Goal: Task Accomplishment & Management: Manage account settings

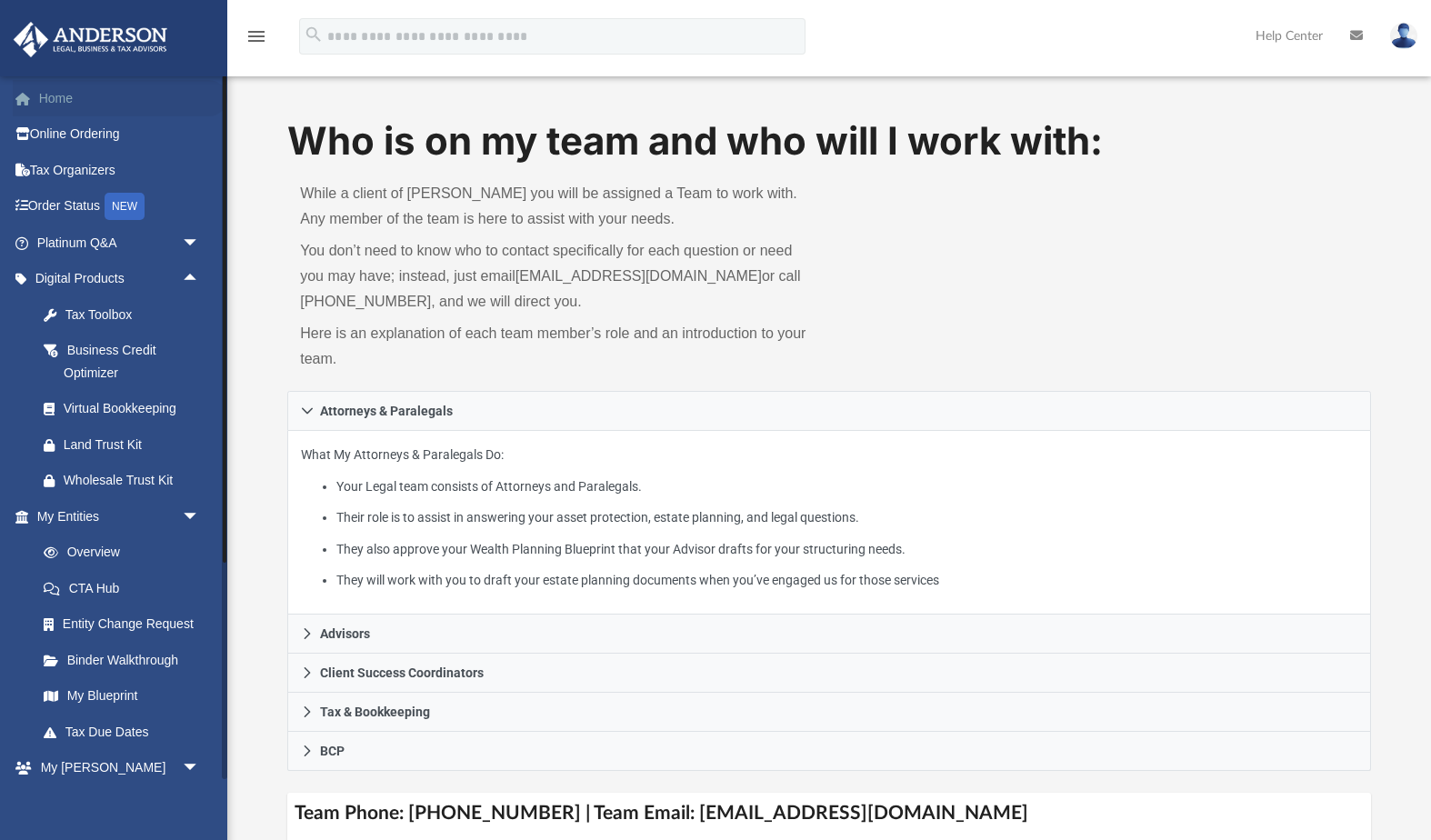
click at [54, 98] on link "Home" at bounding box center [119, 98] width 214 height 37
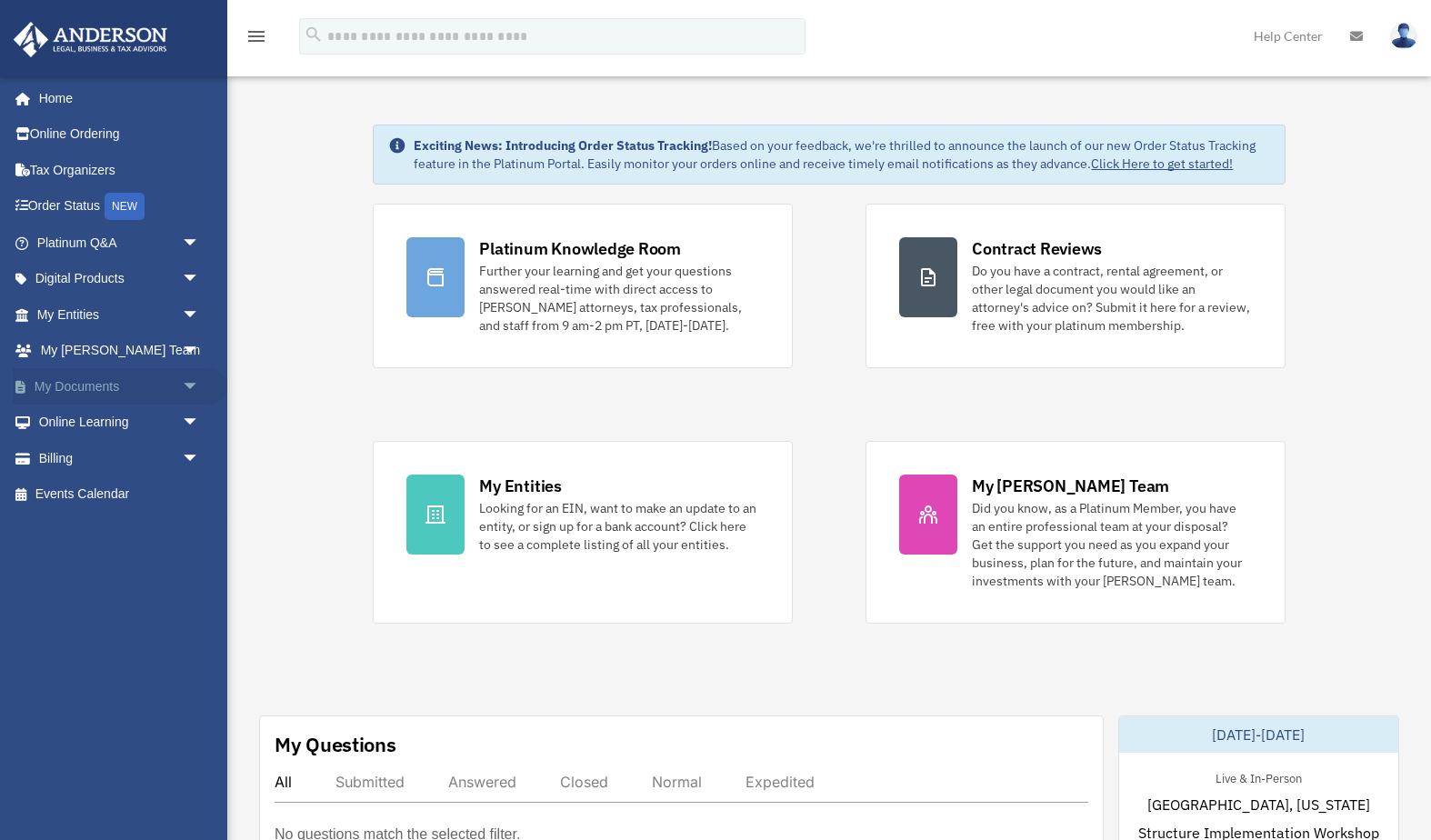
click at [70, 381] on link "My Documents arrow_drop_down" at bounding box center [119, 386] width 214 height 37
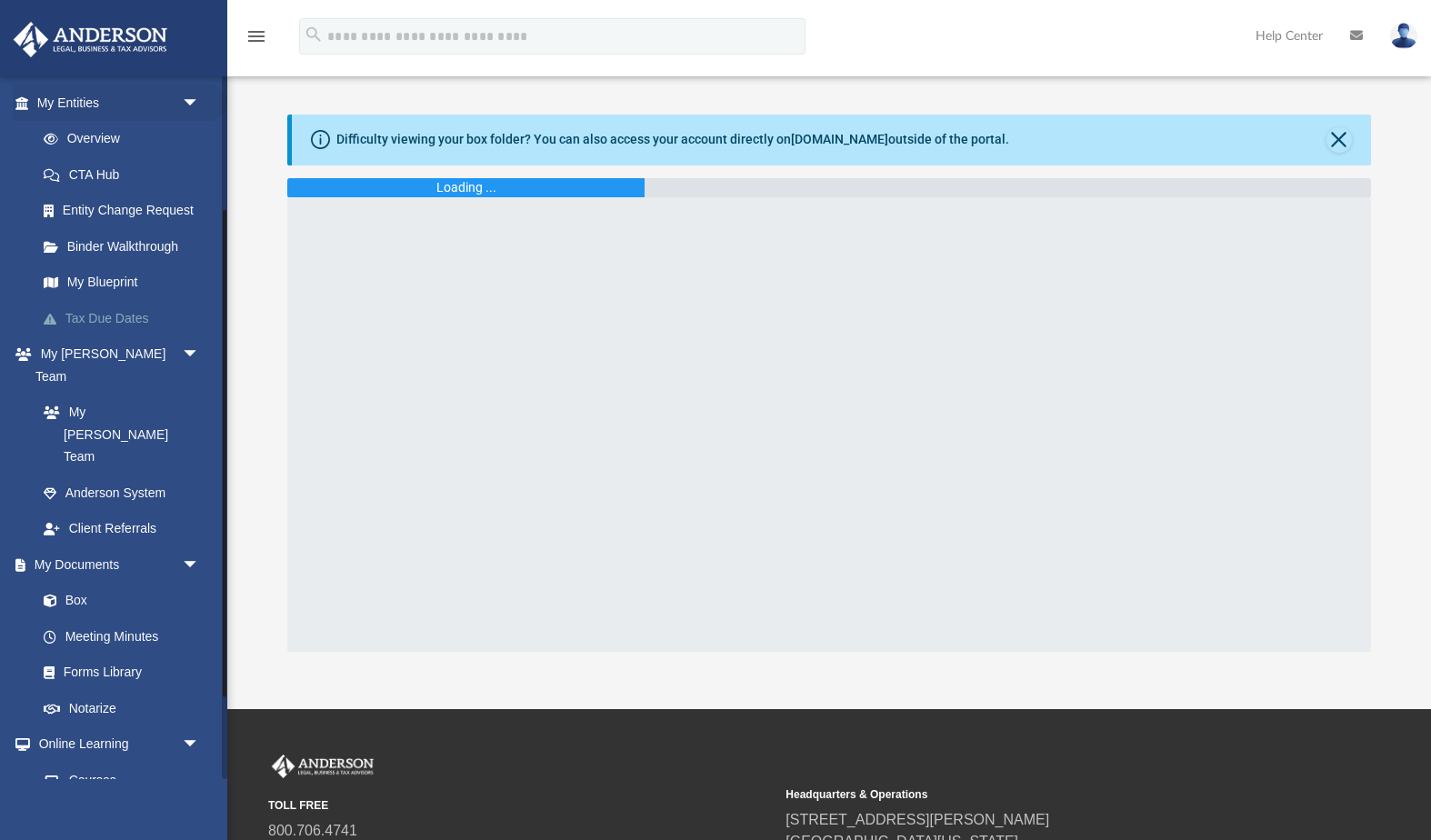
scroll to position [311, 0]
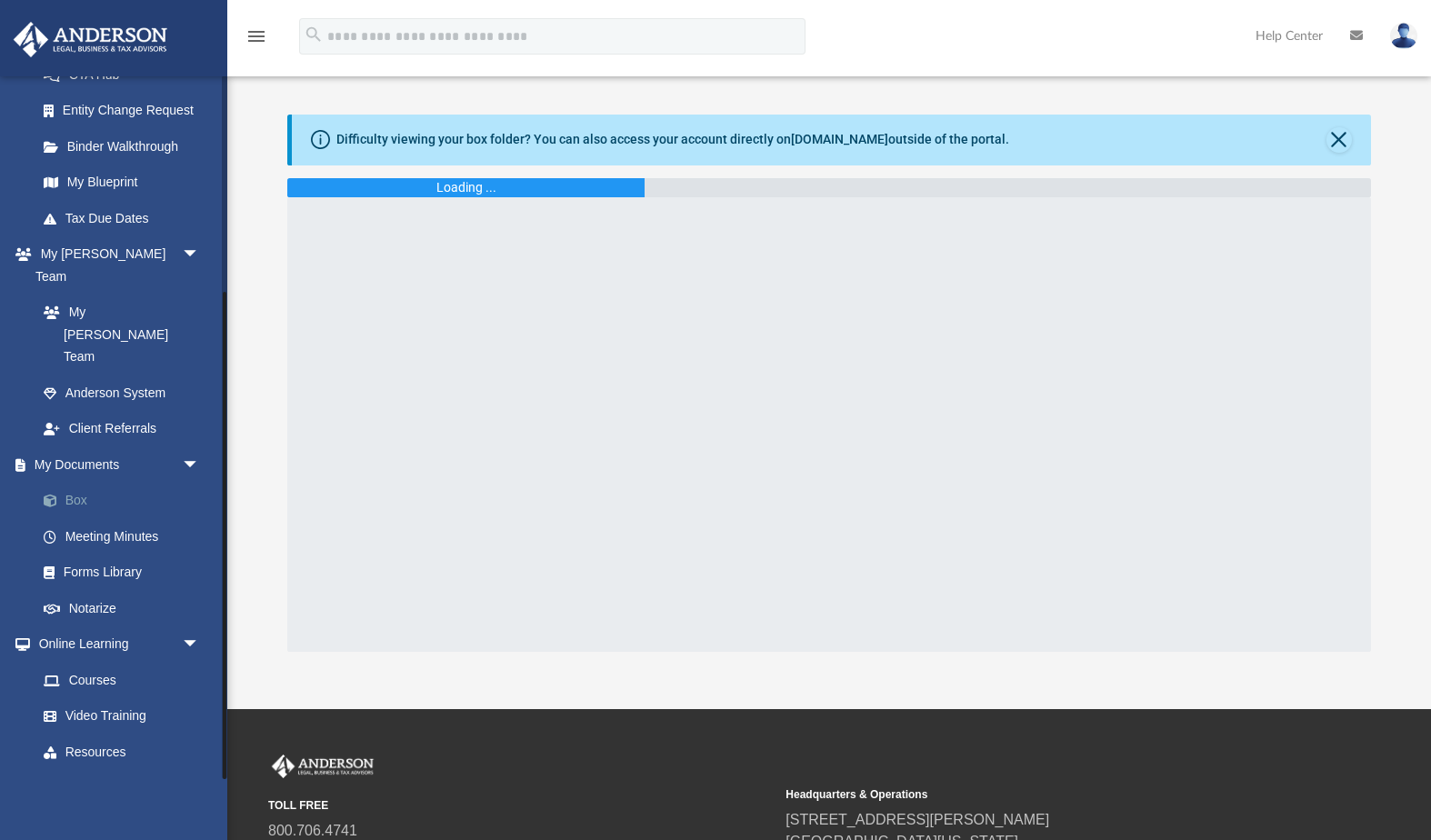
click at [83, 482] on link "Box" at bounding box center [126, 500] width 202 height 37
click at [80, 482] on link "Box" at bounding box center [126, 500] width 202 height 37
click at [1411, 32] on img at bounding box center [1403, 36] width 27 height 26
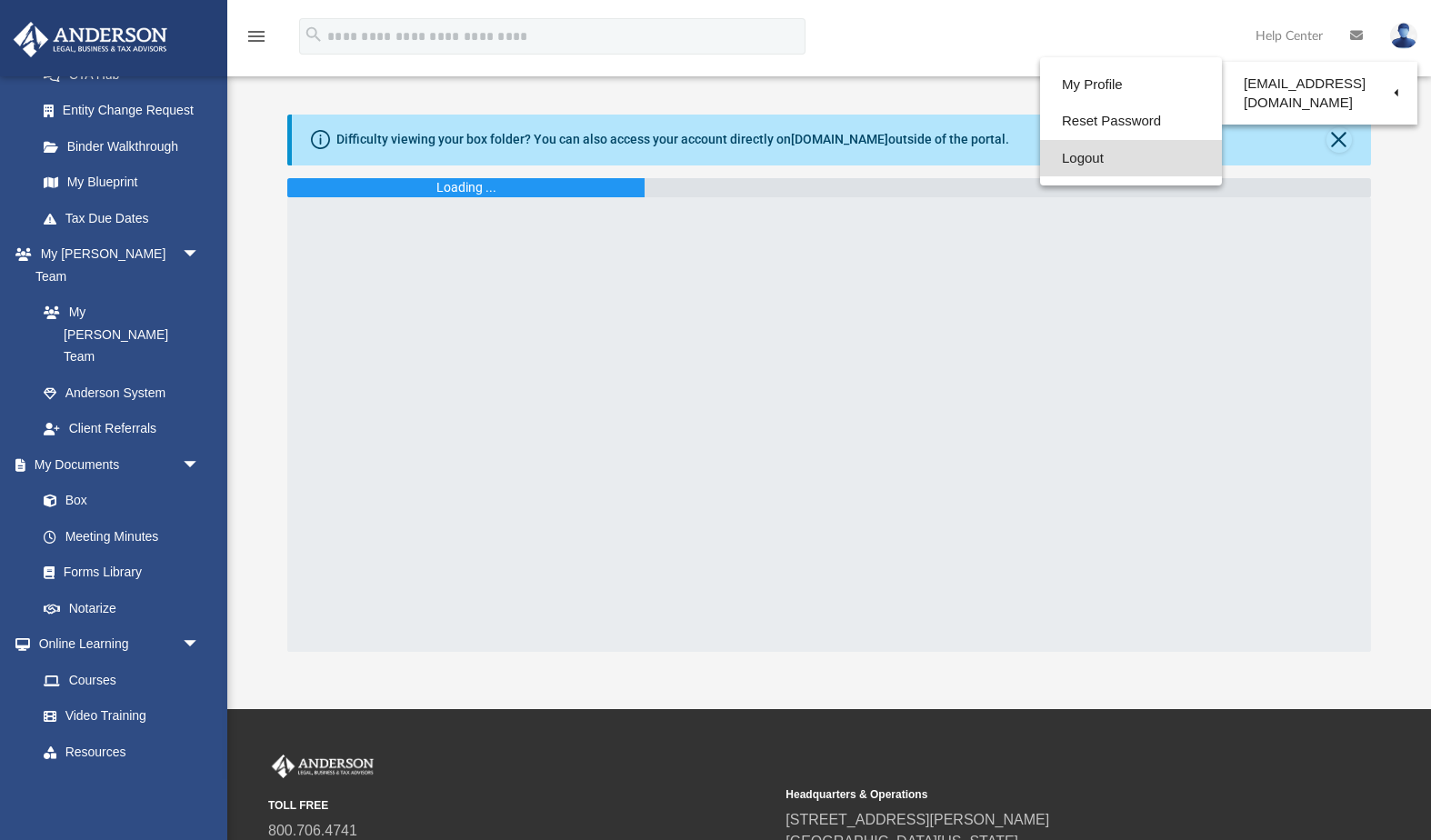
click at [1071, 160] on link "Logout" at bounding box center [1131, 158] width 182 height 37
